Goal: Information Seeking & Learning: Learn about a topic

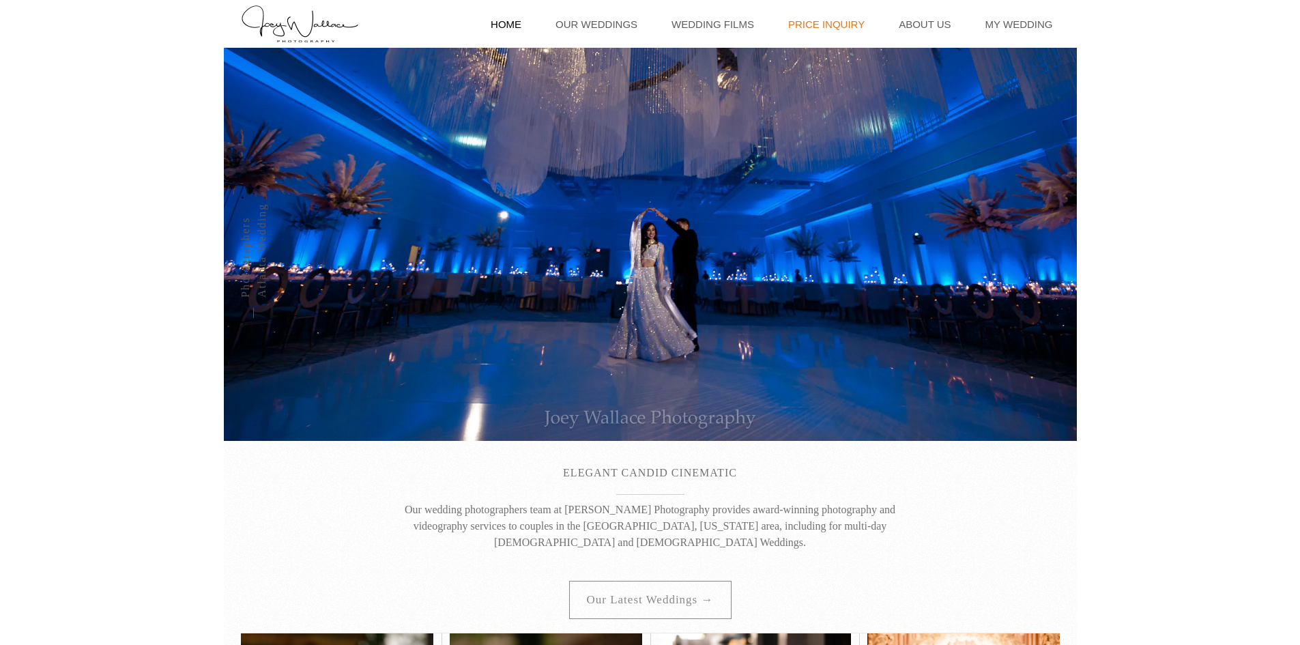
click at [843, 26] on link "Price Inquiry" at bounding box center [826, 24] width 90 height 48
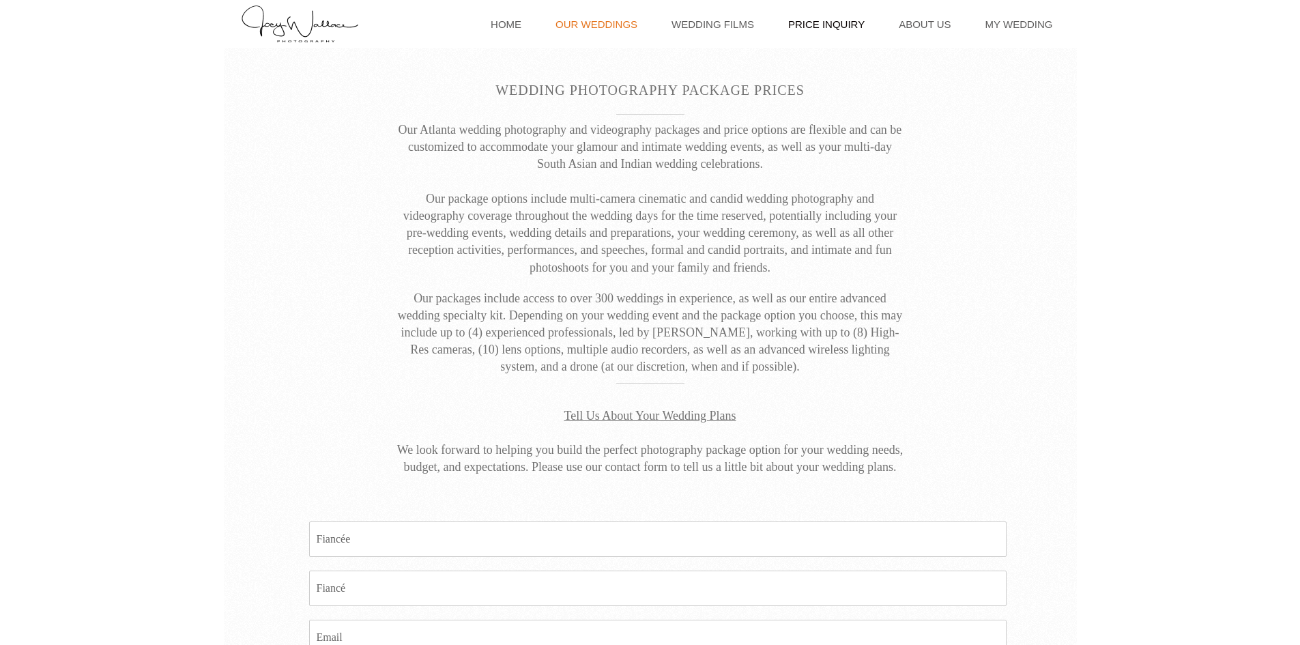
click at [630, 27] on link "Our Weddings" at bounding box center [597, 24] width 96 height 48
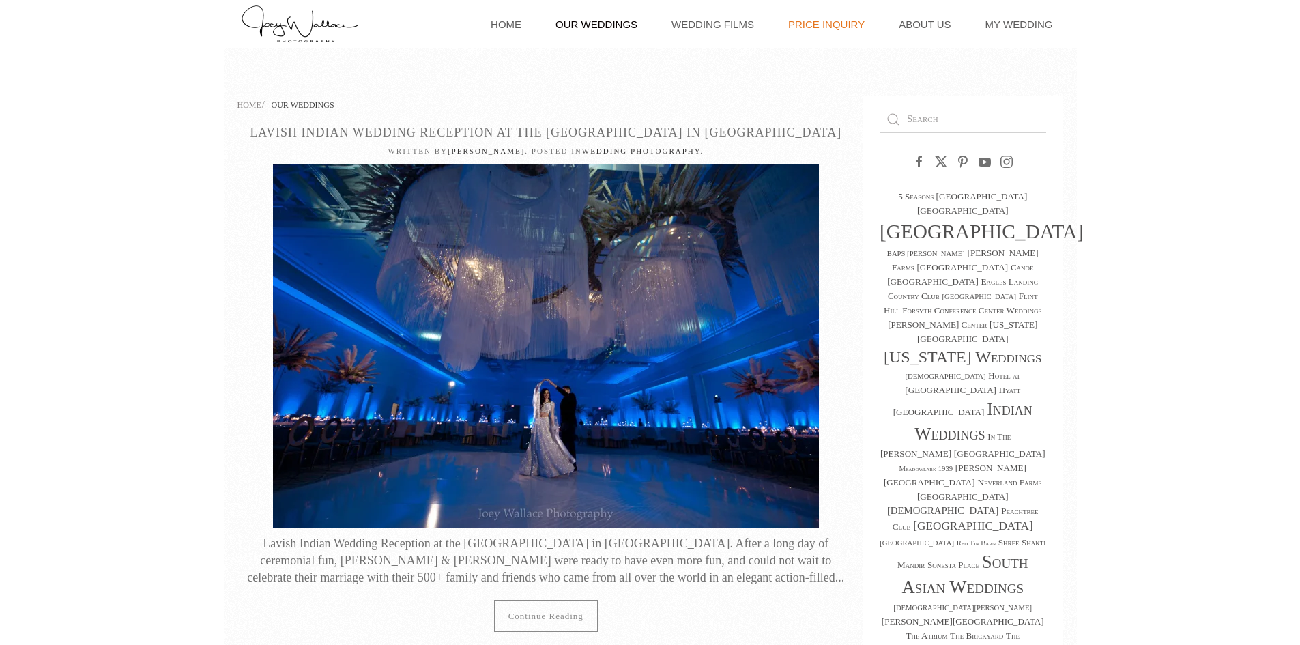
click at [804, 25] on link "Price Inquiry" at bounding box center [826, 24] width 90 height 48
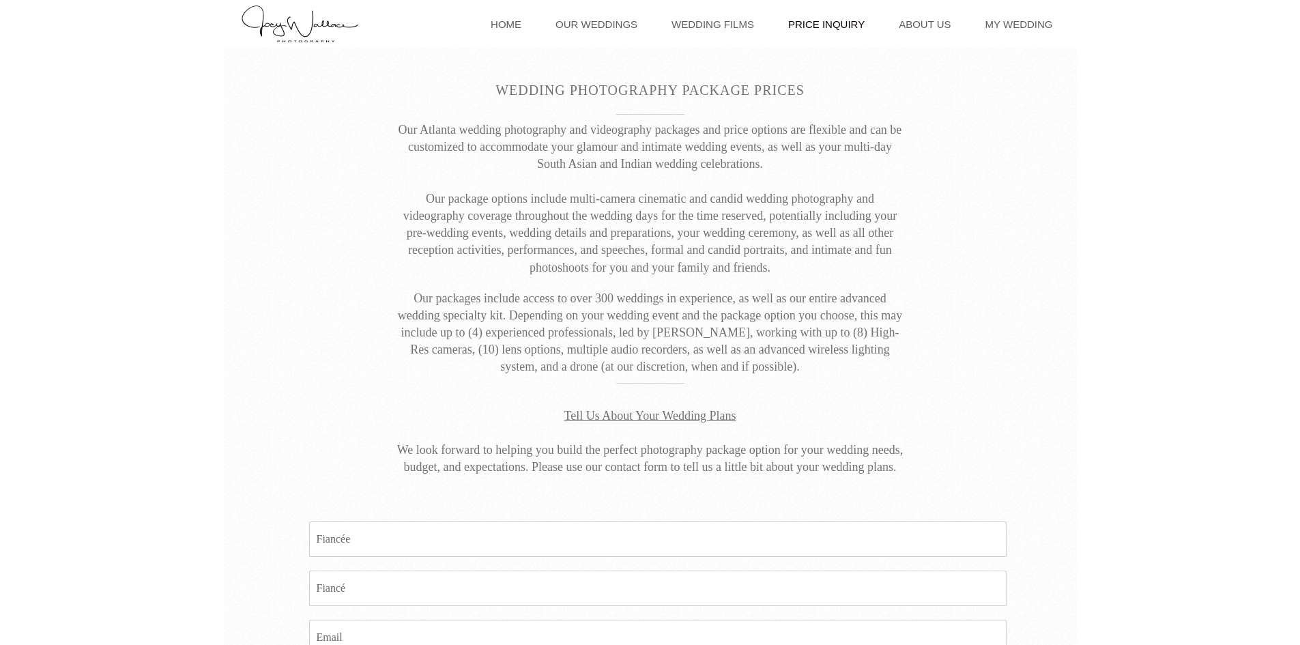
click at [842, 20] on link "Price Inquiry" at bounding box center [826, 24] width 90 height 48
